Goal: Information Seeking & Learning: Stay updated

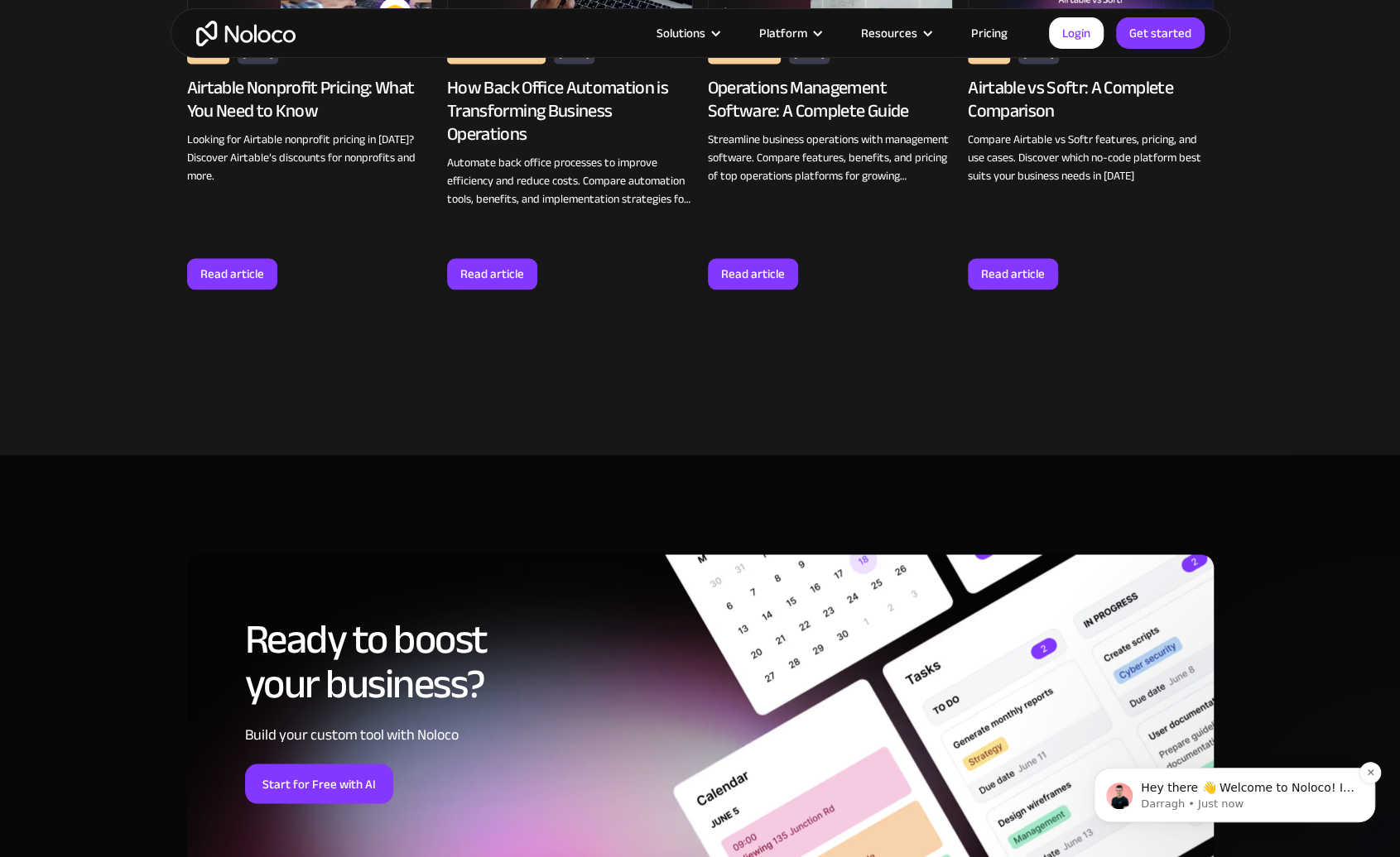
scroll to position [10676, 0]
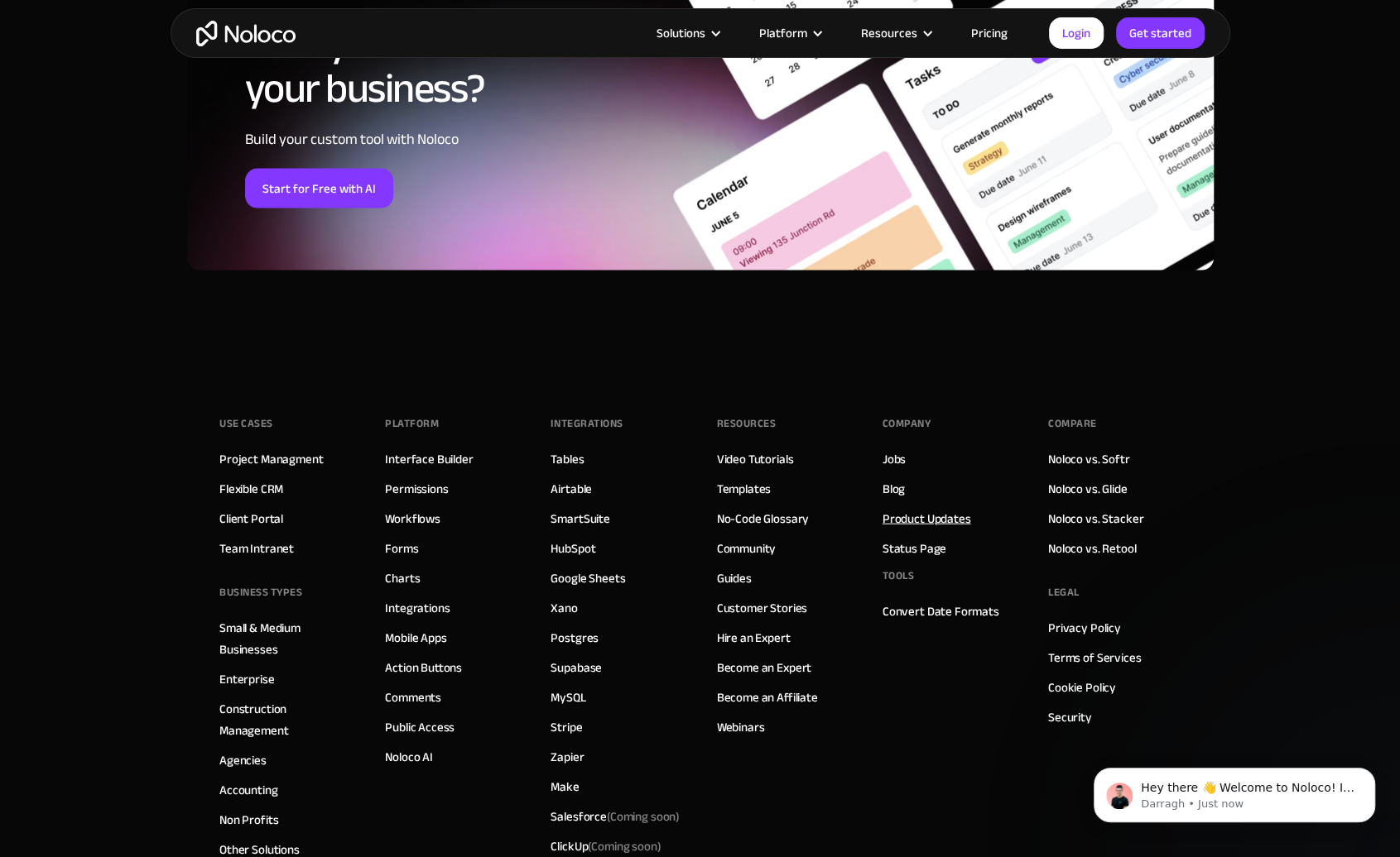
click at [909, 508] on link "Product Updates" at bounding box center [927, 519] width 89 height 22
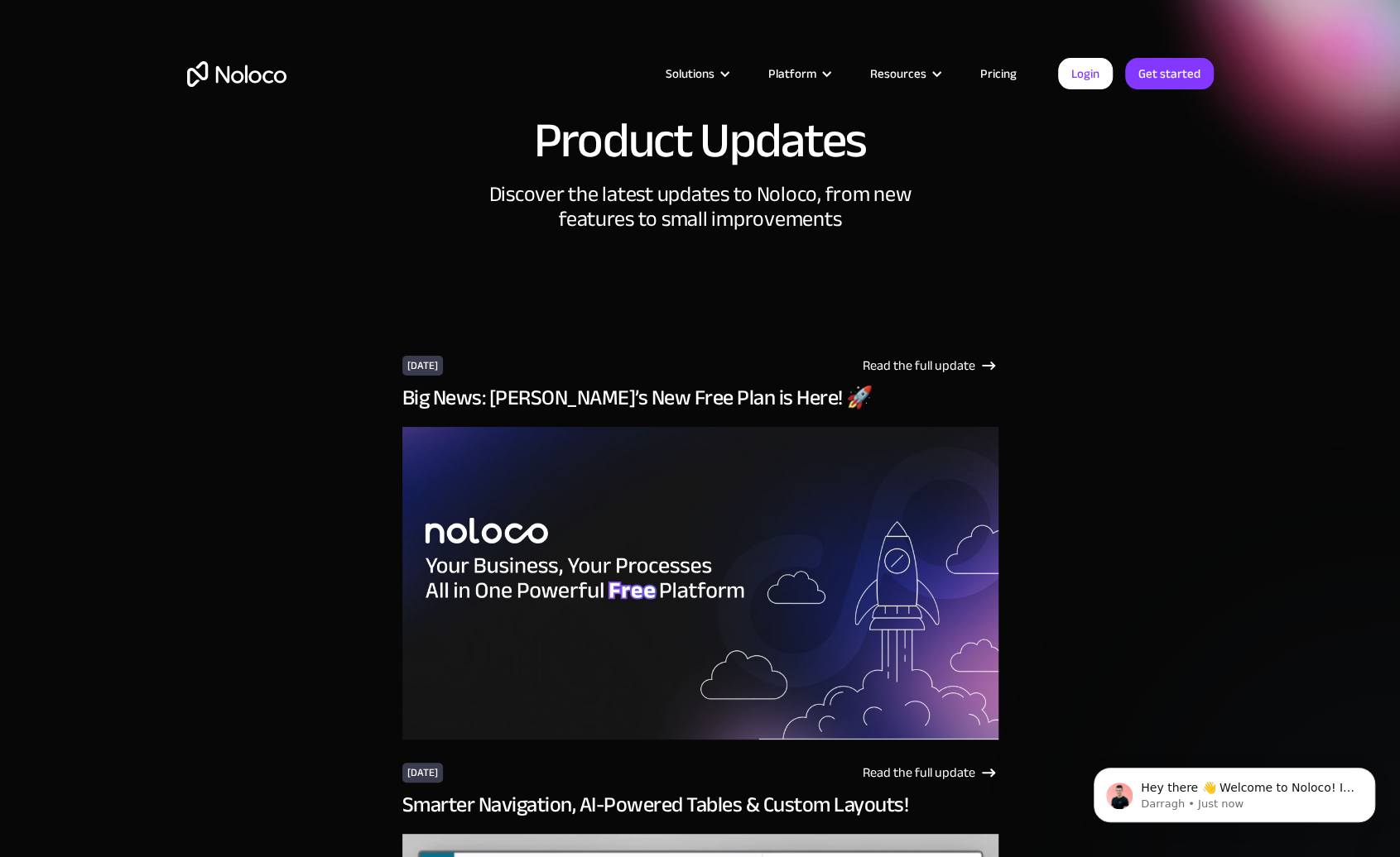
click at [909, 420] on div "Big News: Noloco’s New Free Plan is Here! 🚀" at bounding box center [700, 571] width 596 height 371
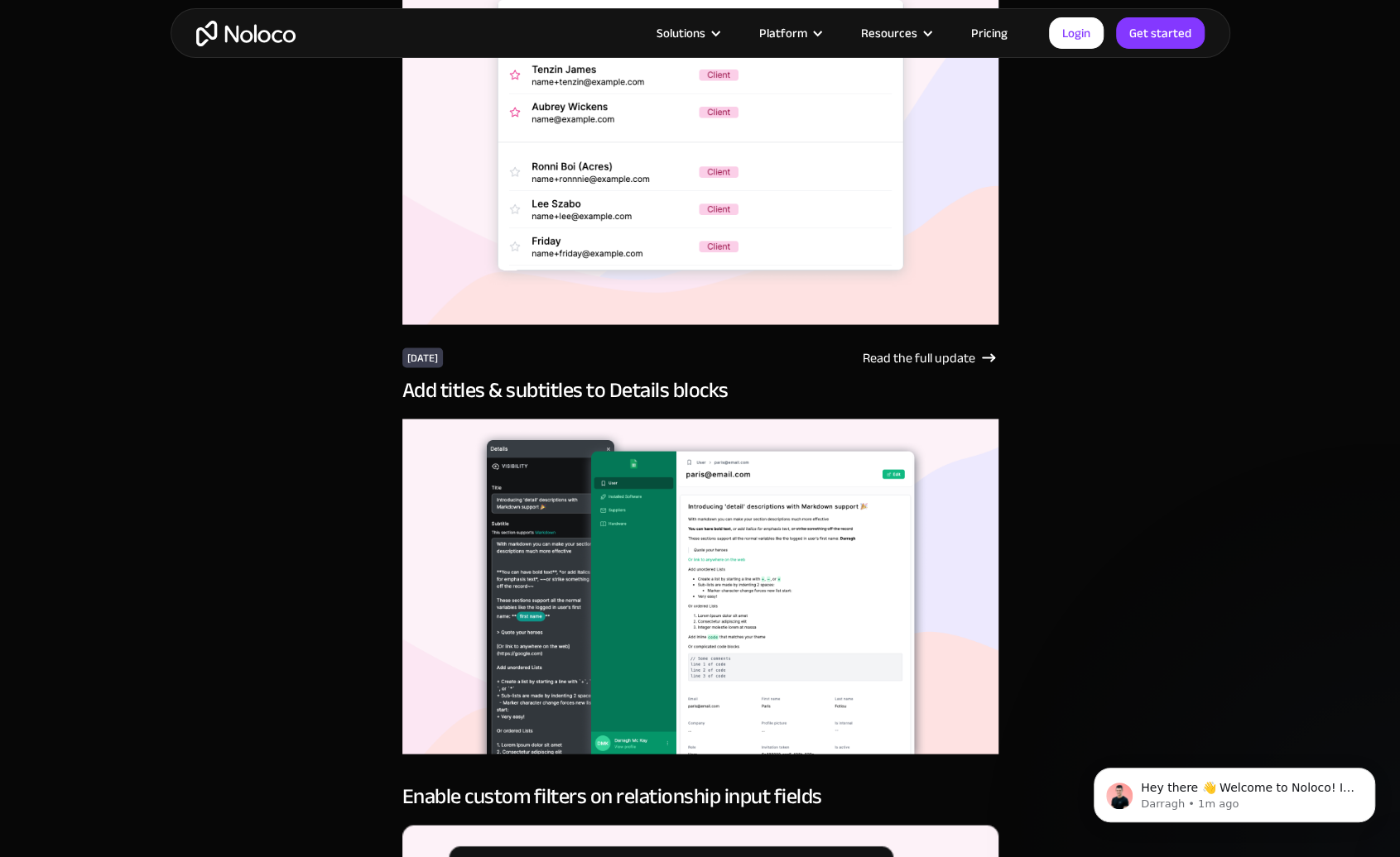
scroll to position [40750, 0]
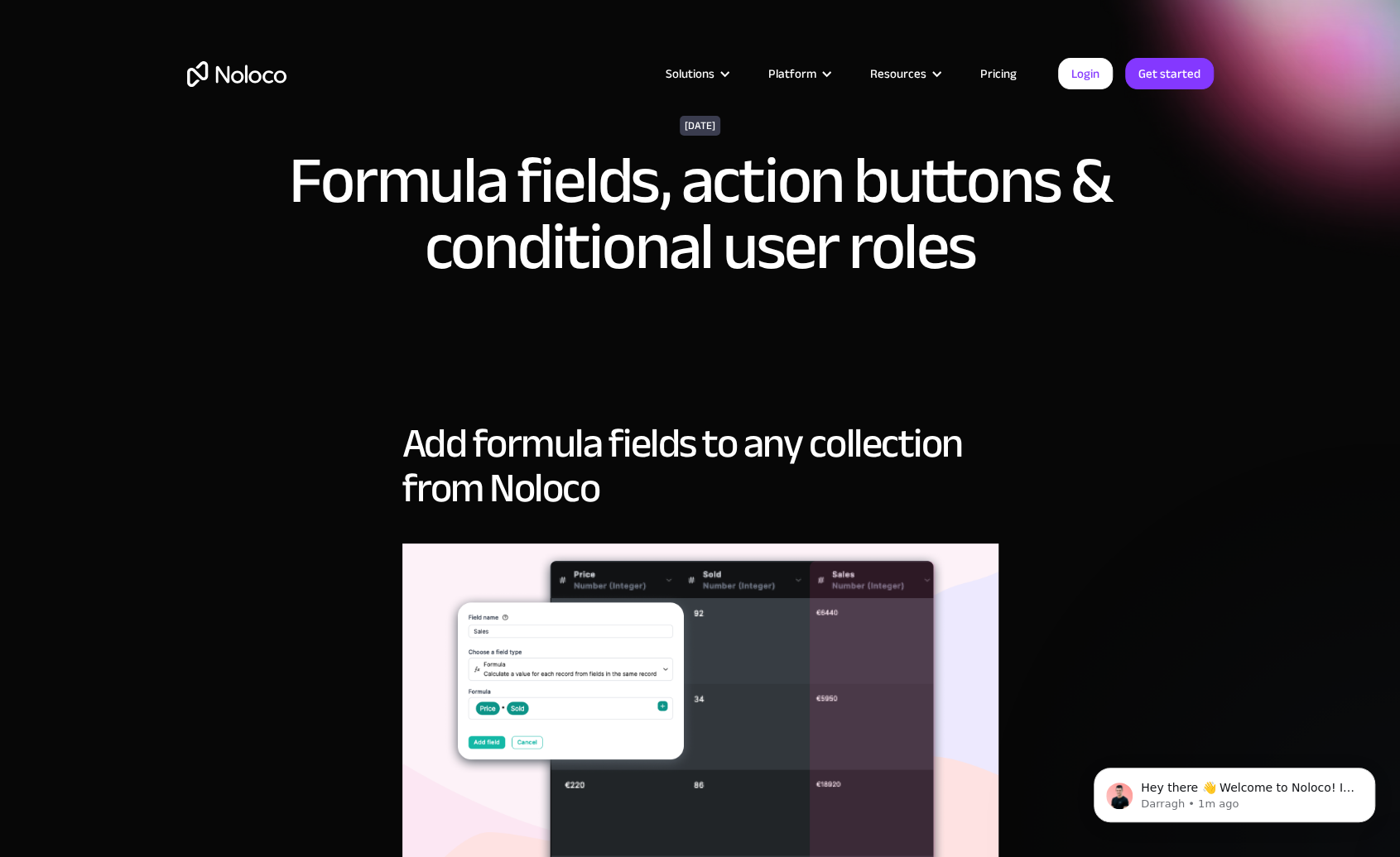
click at [797, 434] on h2 "Add formula fields to any collection from Noloco" at bounding box center [700, 465] width 596 height 89
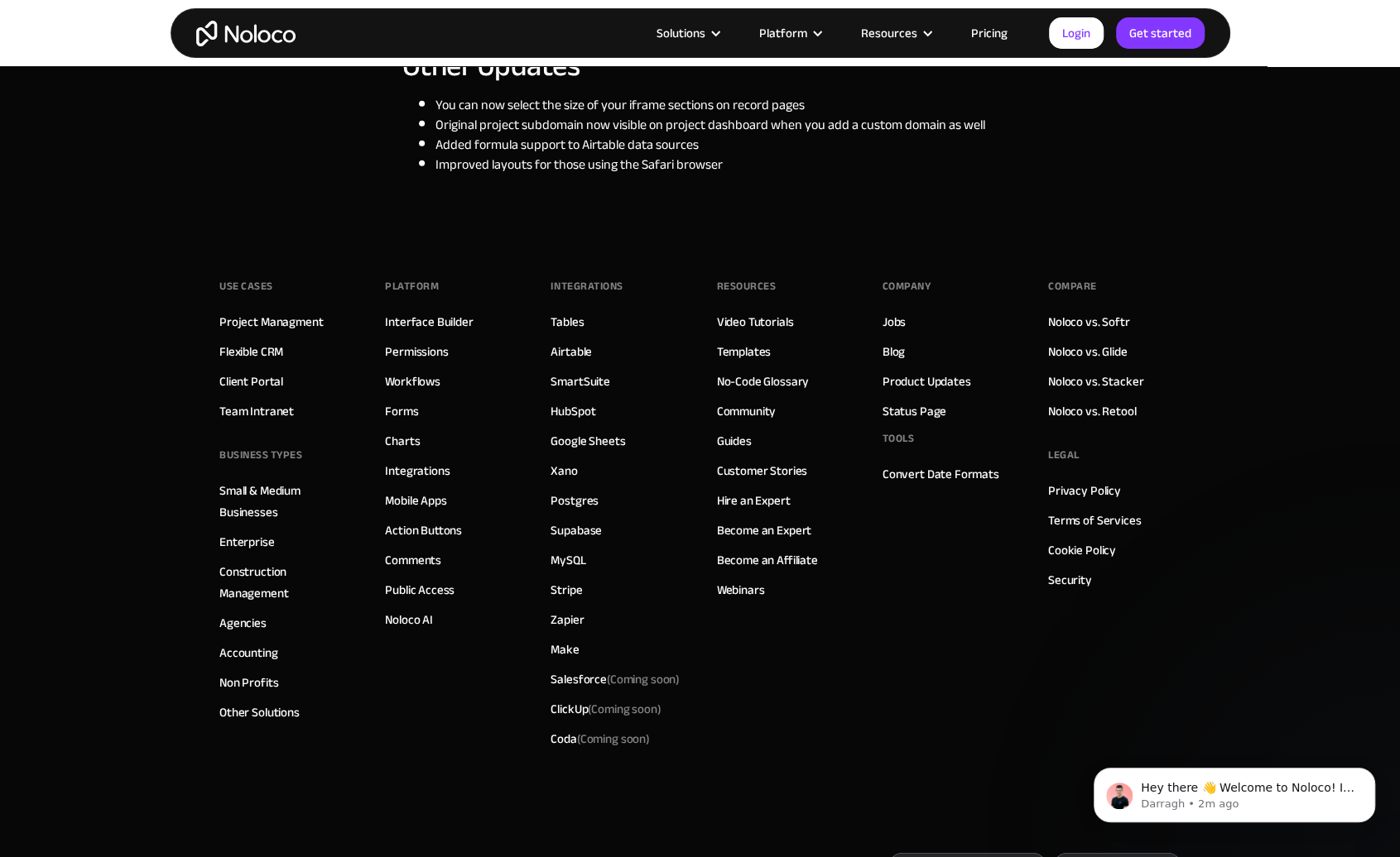
scroll to position [2786, 0]
